Goal: Task Accomplishment & Management: Use online tool/utility

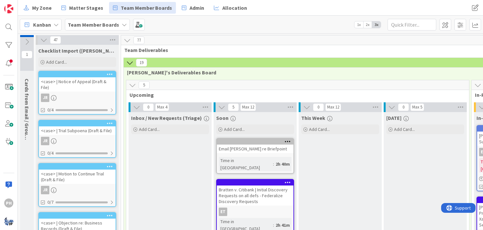
click at [44, 40] on icon at bounding box center [43, 39] width 7 height 7
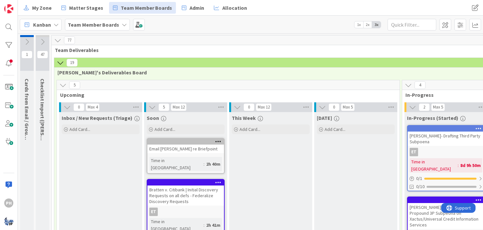
click at [27, 40] on icon at bounding box center [26, 41] width 7 height 7
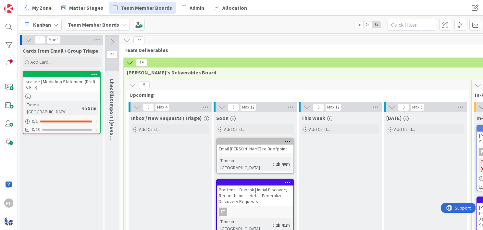
click at [27, 38] on icon at bounding box center [28, 39] width 7 height 7
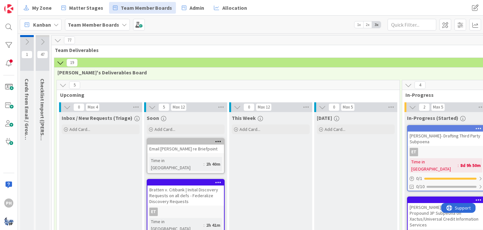
click at [26, 39] on icon at bounding box center [26, 41] width 7 height 7
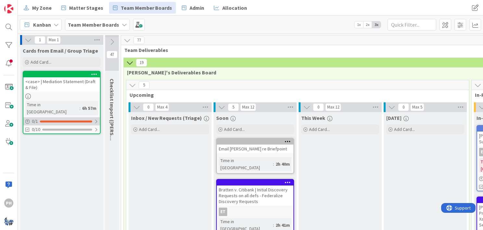
click at [51, 117] on div "0 / 1" at bounding box center [61, 121] width 77 height 8
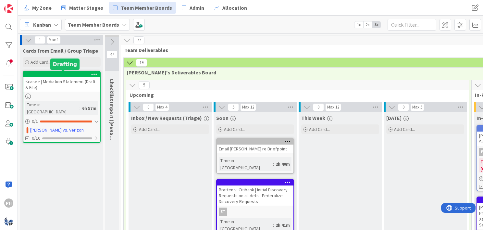
click at [49, 73] on div at bounding box center [63, 74] width 74 height 5
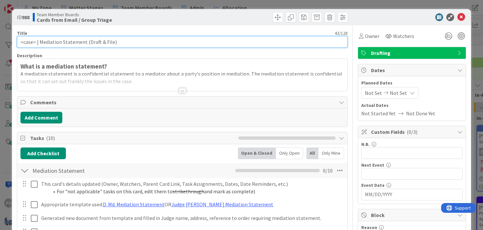
drag, startPoint x: 35, startPoint y: 41, endPoint x: 8, endPoint y: 39, distance: 27.4
click at [8, 39] on div "ID 988 Team Member Boards Cards from Email / Group Triage Title 43 / 128 <case>…" at bounding box center [241, 115] width 483 height 230
type input "[PERSON_NAME] | Mediation Statement (Draft & File)"
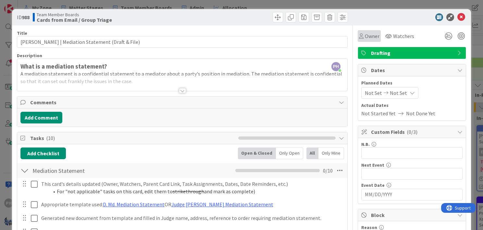
click at [359, 37] on icon at bounding box center [361, 35] width 5 height 5
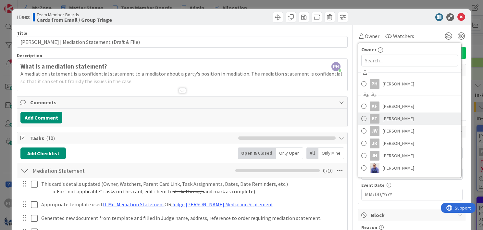
click at [370, 118] on div "ET" at bounding box center [375, 119] width 10 height 10
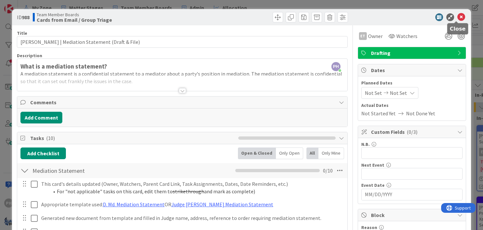
click at [458, 16] on icon at bounding box center [462, 17] width 8 height 8
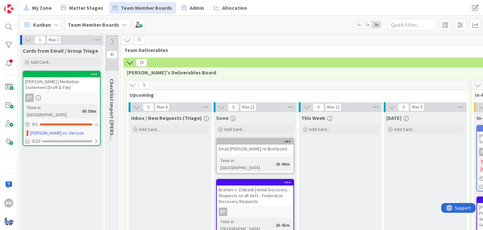
click at [93, 74] on icon at bounding box center [94, 74] width 6 height 5
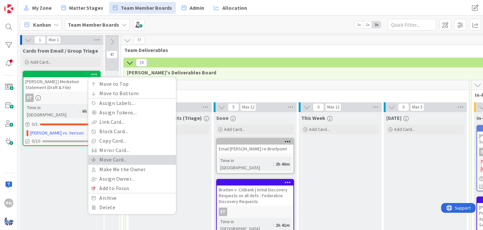
click at [104, 160] on link "Move Card..." at bounding box center [132, 159] width 88 height 9
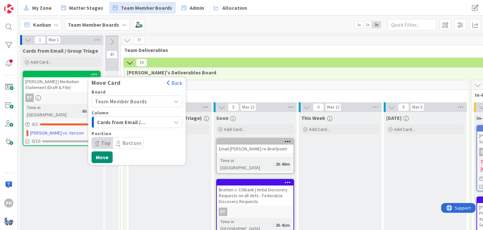
click at [172, 121] on button "Cards from Email / Group Triage" at bounding box center [137, 122] width 91 height 12
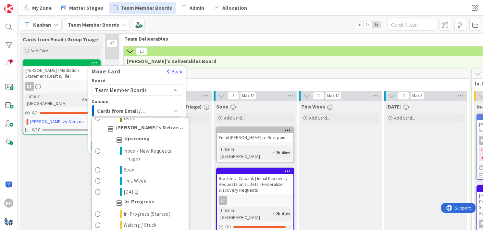
scroll to position [547, 0]
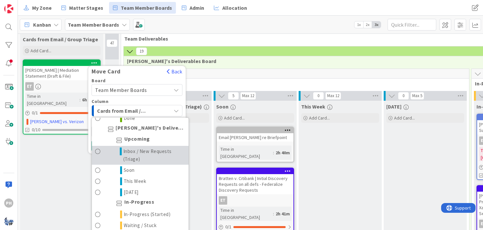
click at [156, 161] on span "Inbox / New Requests (Triage)" at bounding box center [154, 155] width 62 height 16
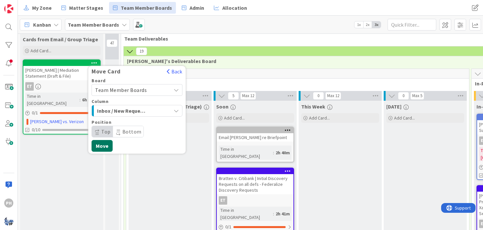
click at [99, 143] on button "Move" at bounding box center [102, 146] width 21 height 12
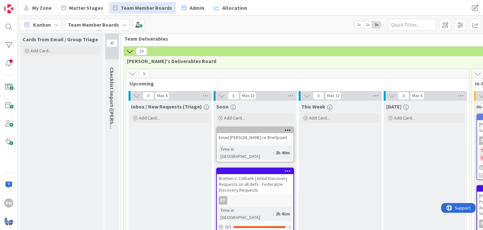
click at [128, 48] on icon at bounding box center [129, 51] width 7 height 7
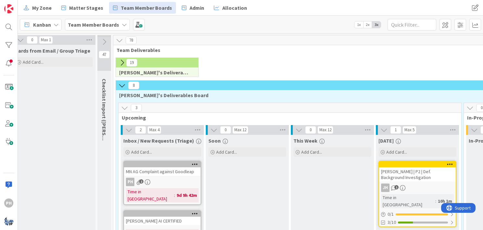
scroll to position [0, 0]
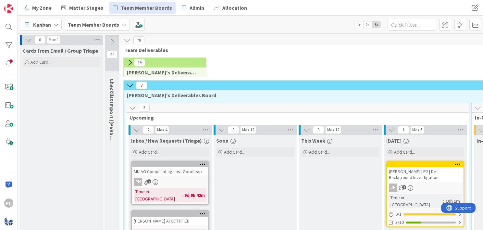
click at [26, 40] on icon at bounding box center [28, 39] width 7 height 7
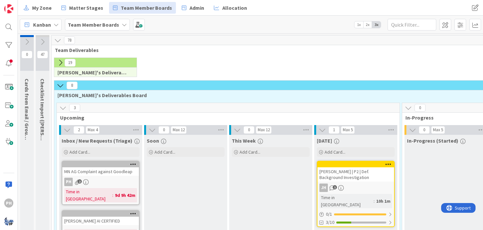
click at [59, 85] on icon at bounding box center [60, 85] width 7 height 7
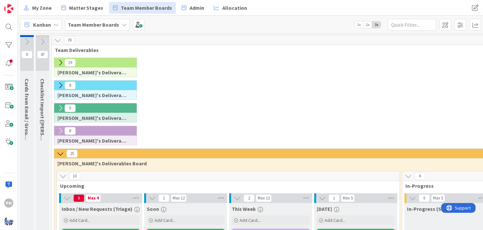
click at [62, 152] on icon at bounding box center [60, 153] width 7 height 7
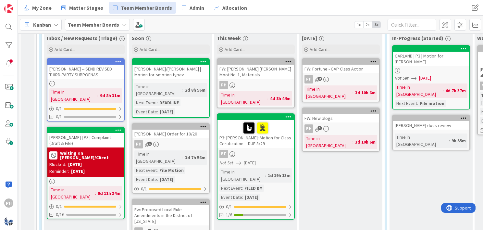
scroll to position [194, 19]
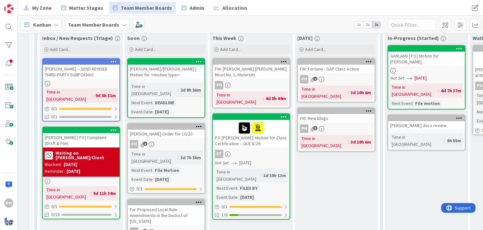
click at [338, 70] on div "FW: Fortune - GAP Class Action" at bounding box center [336, 69] width 77 height 8
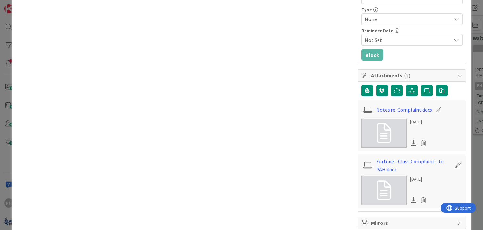
scroll to position [266, 0]
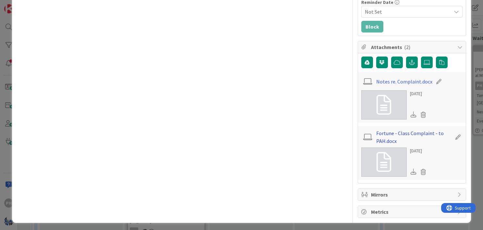
click at [377, 132] on link "Fortune - Class Complaint - to PAH.docx" at bounding box center [414, 137] width 75 height 16
